Goal: Task Accomplishment & Management: Use online tool/utility

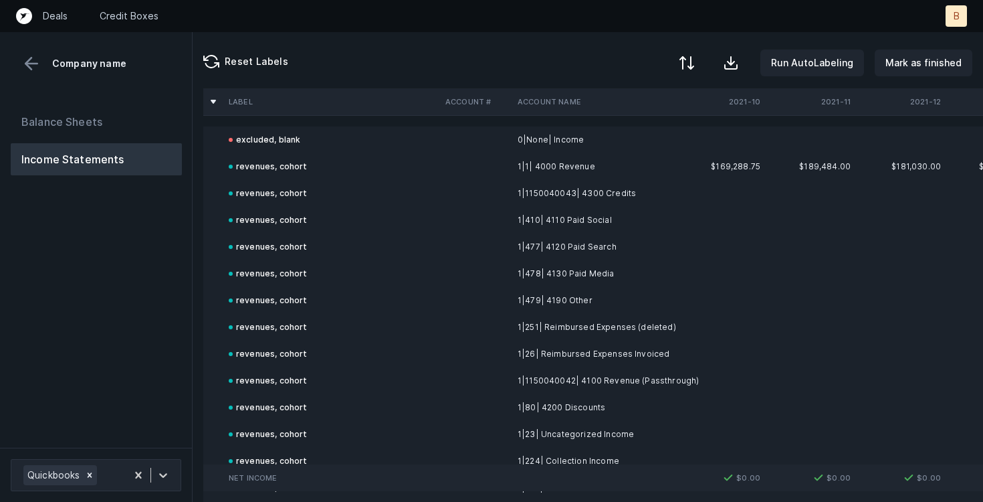
click at [694, 55] on div at bounding box center [687, 63] width 16 height 16
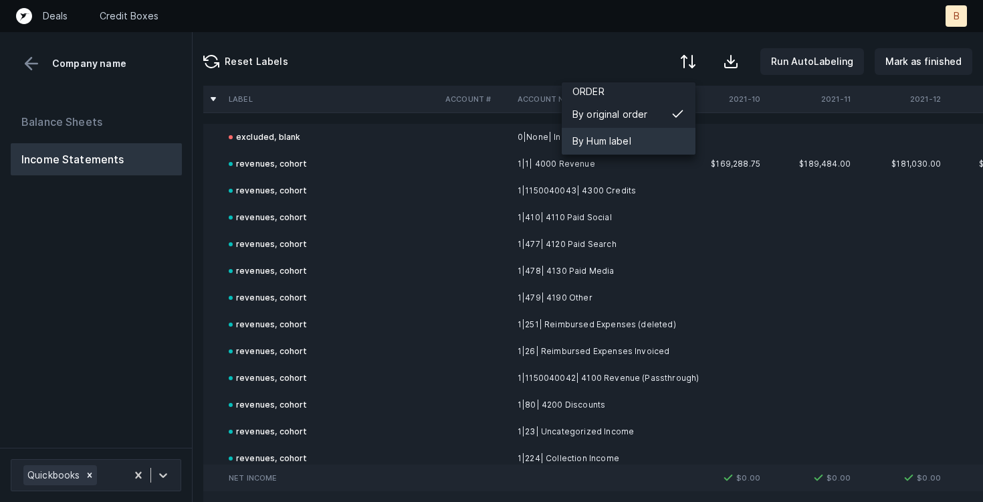
click at [616, 147] on div "By Hum label" at bounding box center [602, 141] width 59 height 16
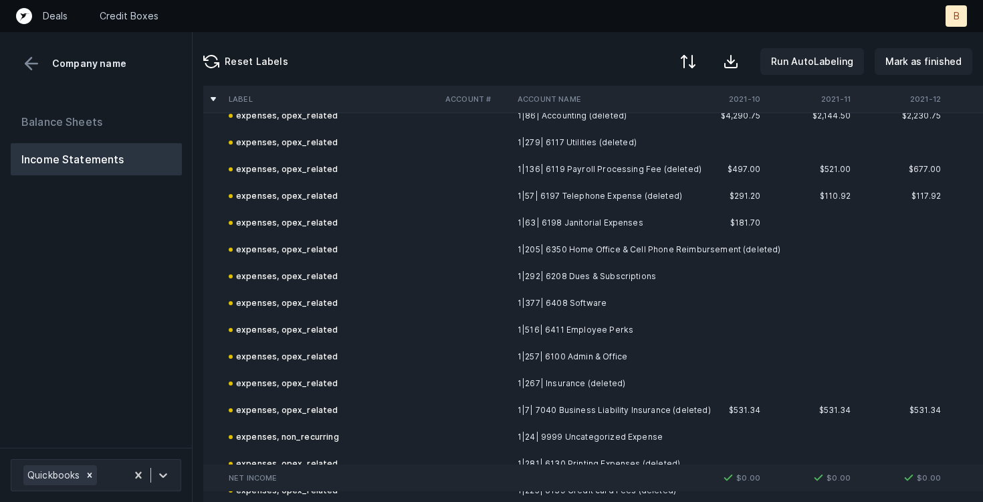
scroll to position [3533, 0]
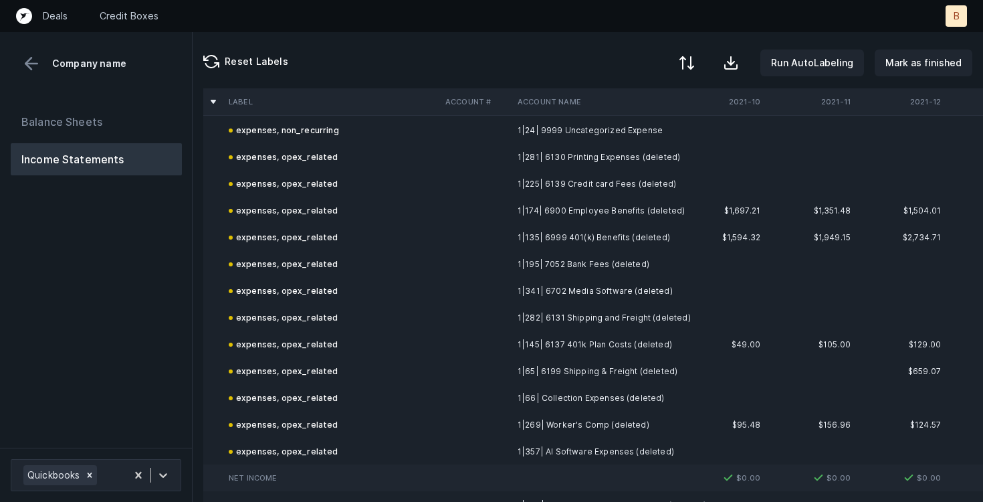
click at [697, 53] on button at bounding box center [686, 62] width 29 height 29
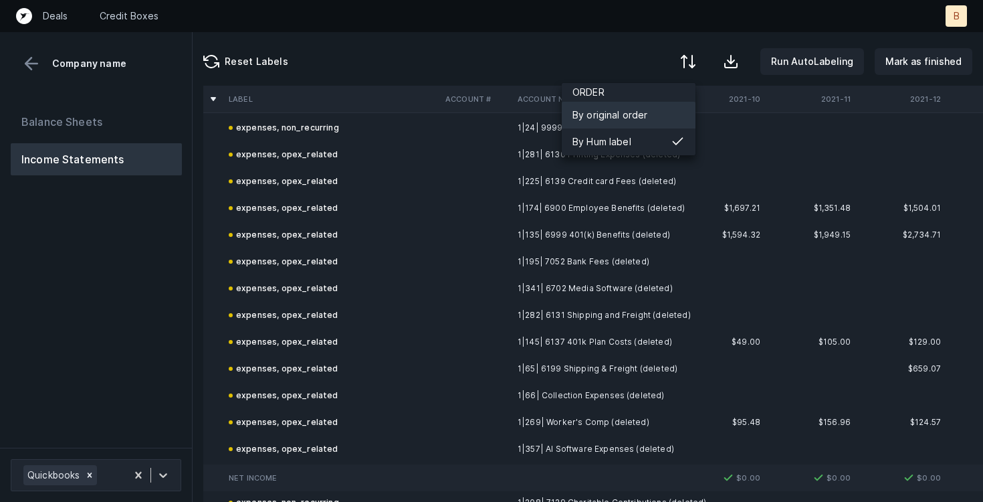
click at [625, 112] on div "By original order" at bounding box center [611, 115] width 76 height 16
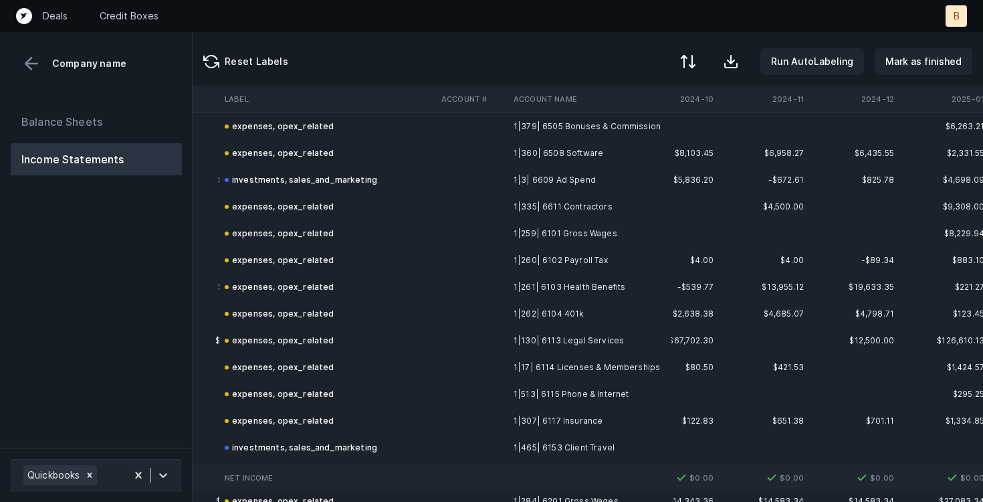
scroll to position [2499, 4027]
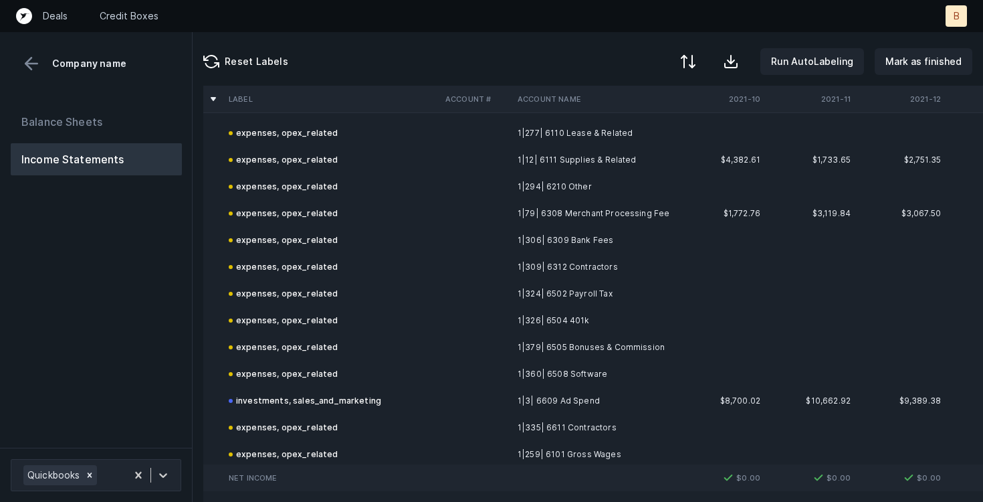
scroll to position [3028, 0]
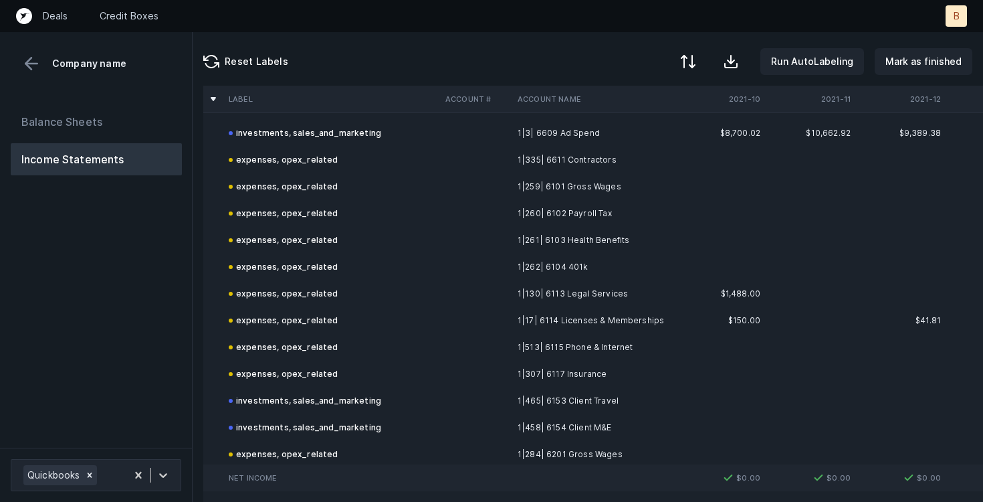
scroll to position [2198, 0]
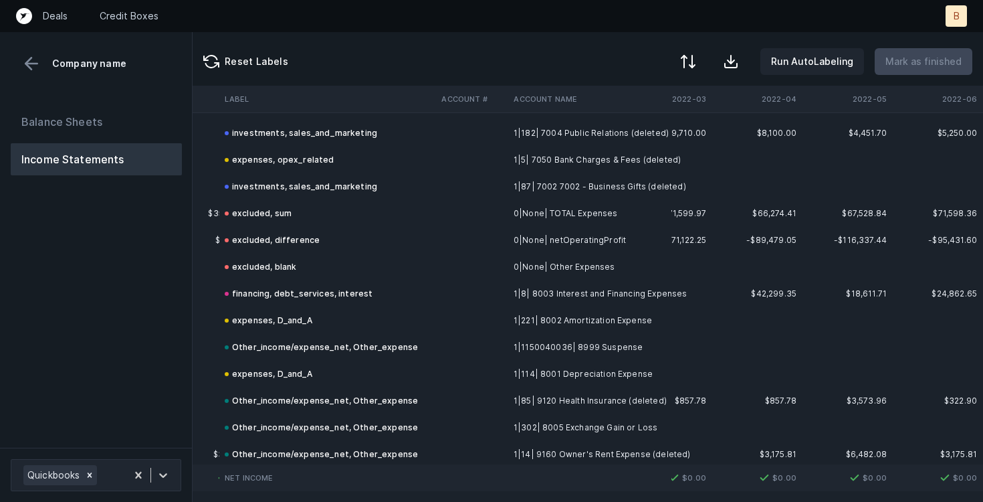
scroll to position [4446, 0]
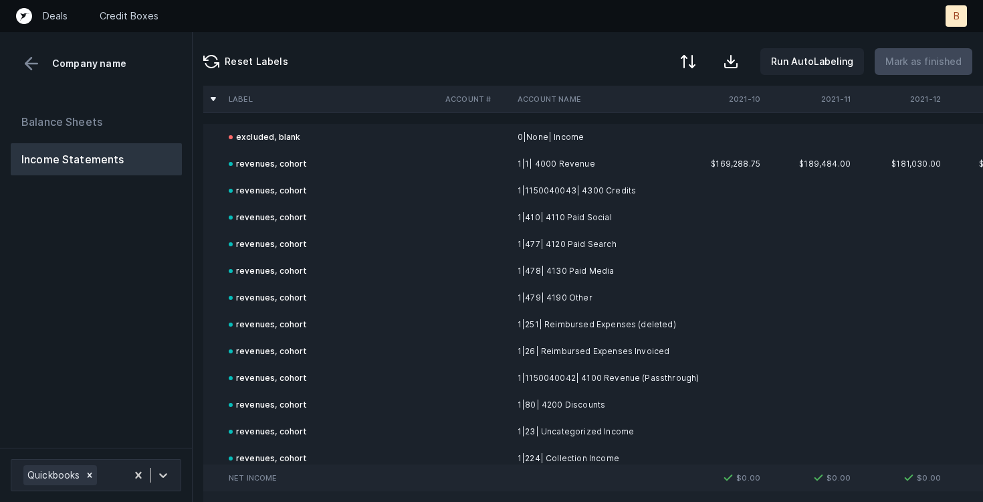
click at [559, 161] on td "1|1| 4000 Revenue" at bounding box center [593, 164] width 163 height 27
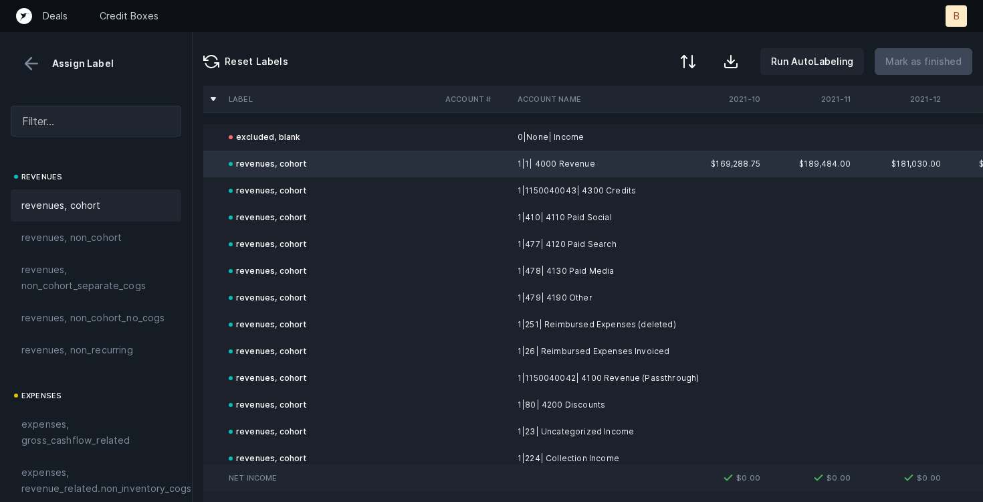
click at [555, 164] on td "1|1| 4000 Revenue" at bounding box center [593, 164] width 163 height 27
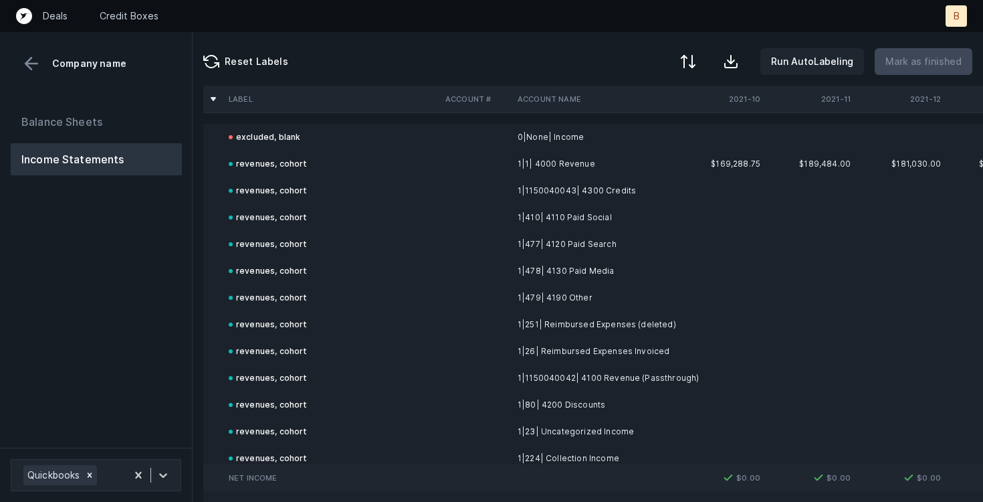
click at [555, 164] on td "1|1| 4000 Revenue" at bounding box center [593, 164] width 163 height 27
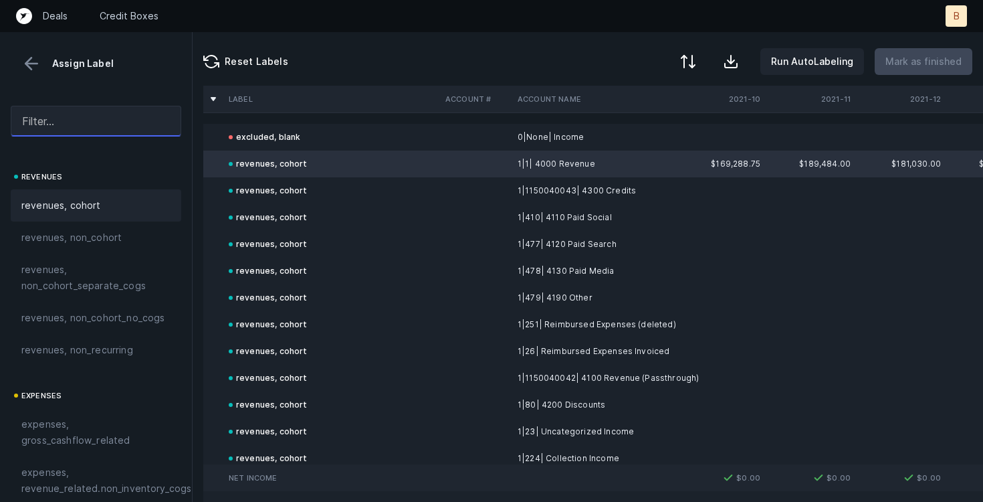
click at [29, 126] on input "text" at bounding box center [96, 121] width 171 height 31
type input "revenue"
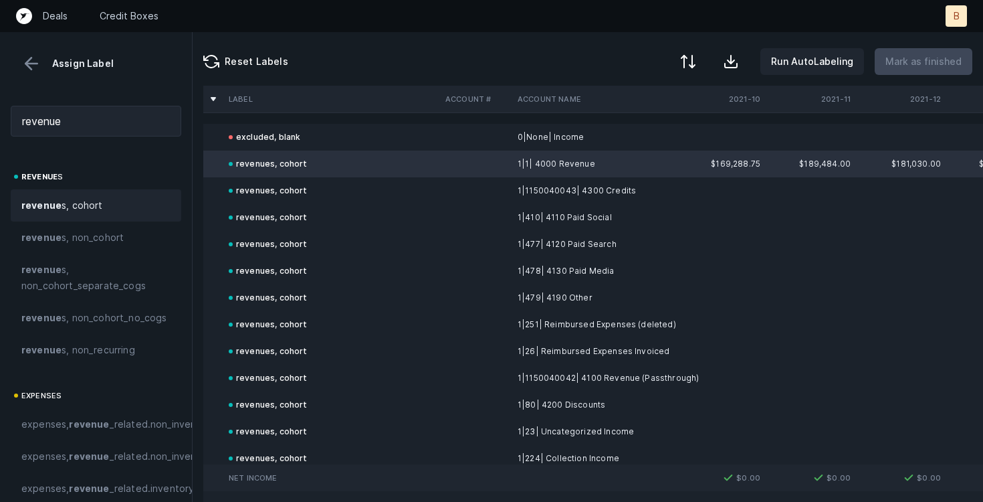
click at [428, 35] on div "Reset Labels Run AutoLabeling Mark as finished" at bounding box center [588, 59] width 791 height 54
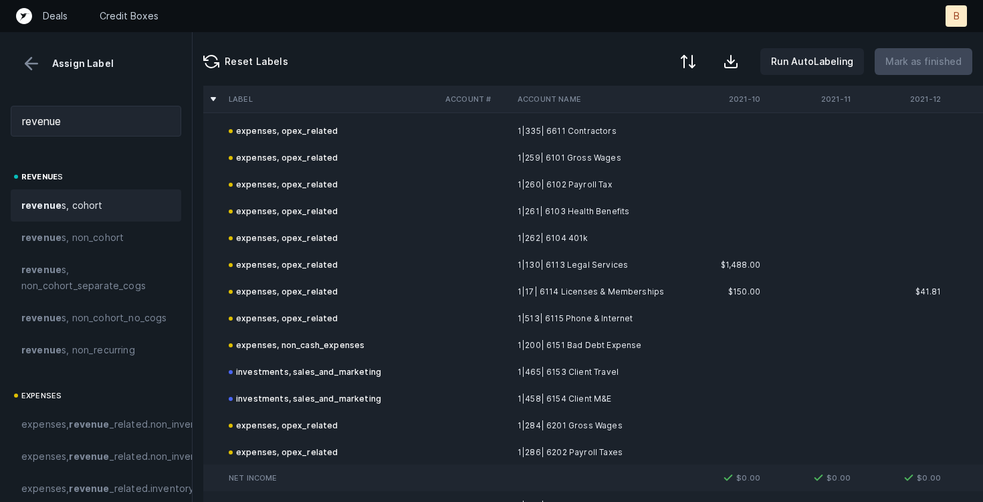
scroll to position [2601, 0]
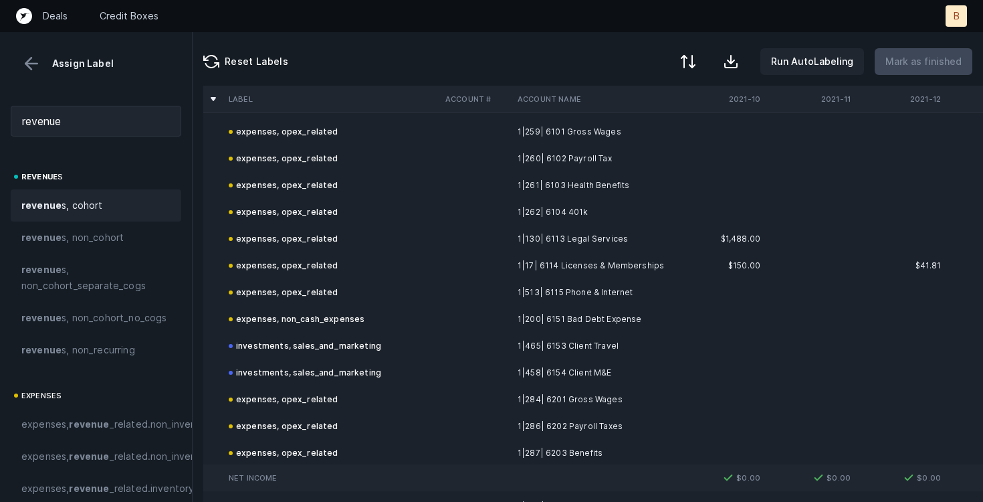
click at [26, 64] on button at bounding box center [31, 64] width 20 height 20
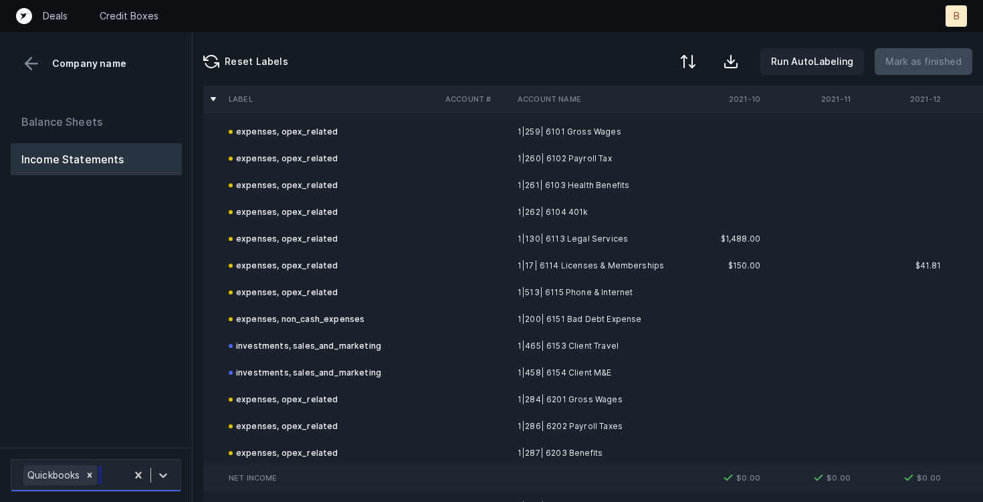
click at [108, 475] on div "Quickbooks" at bounding box center [72, 474] width 110 height 25
click at [567, 213] on td "1|262| 6104 401k" at bounding box center [593, 212] width 163 height 27
